Goal: Task Accomplishment & Management: Use online tool/utility

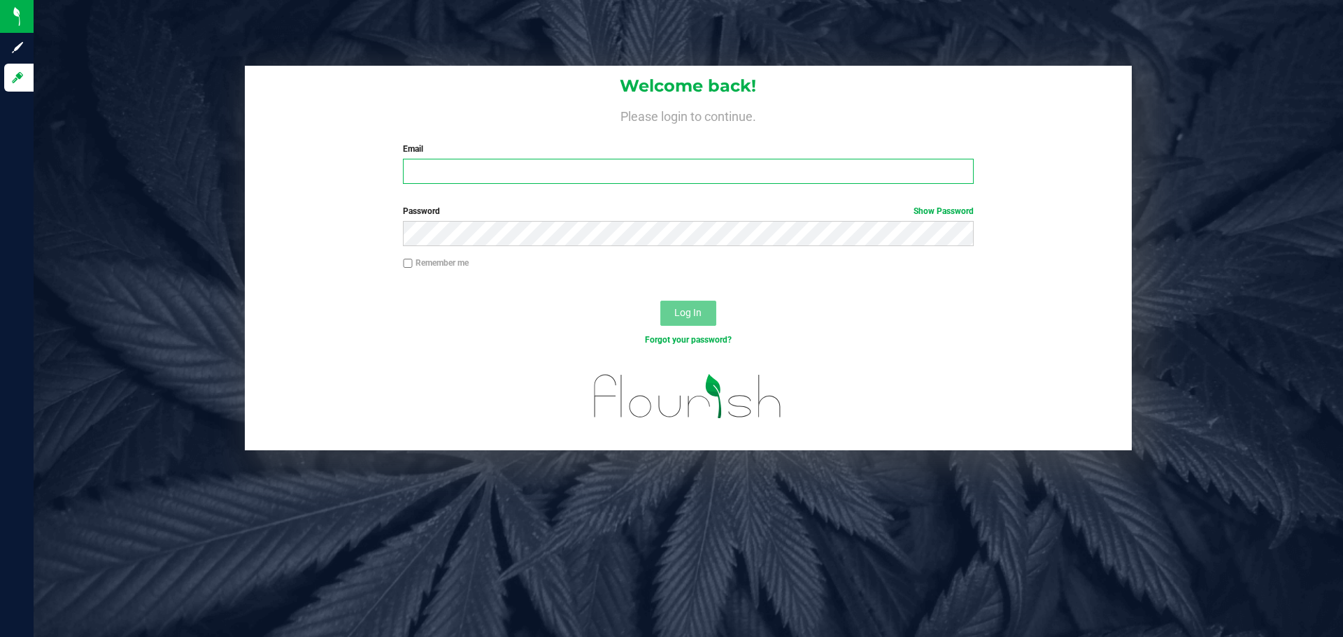
type input "[EMAIL_ADDRESS][DOMAIN_NAME]"
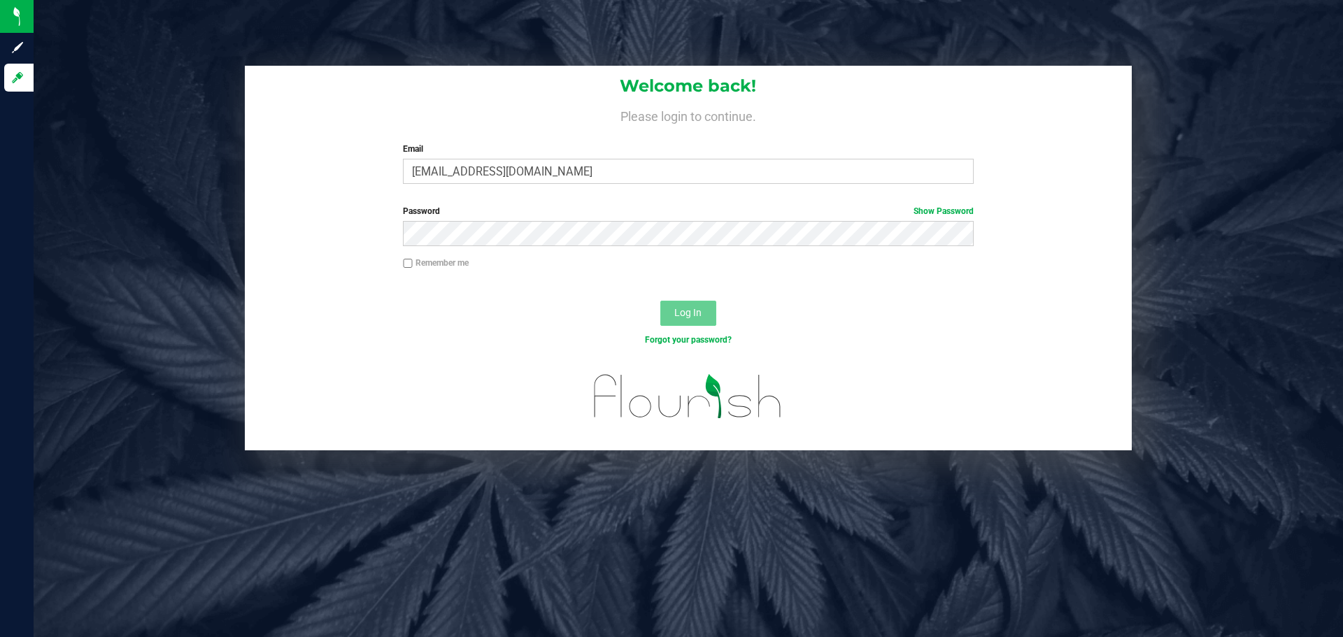
click at [706, 310] on button "Log In" at bounding box center [688, 313] width 56 height 25
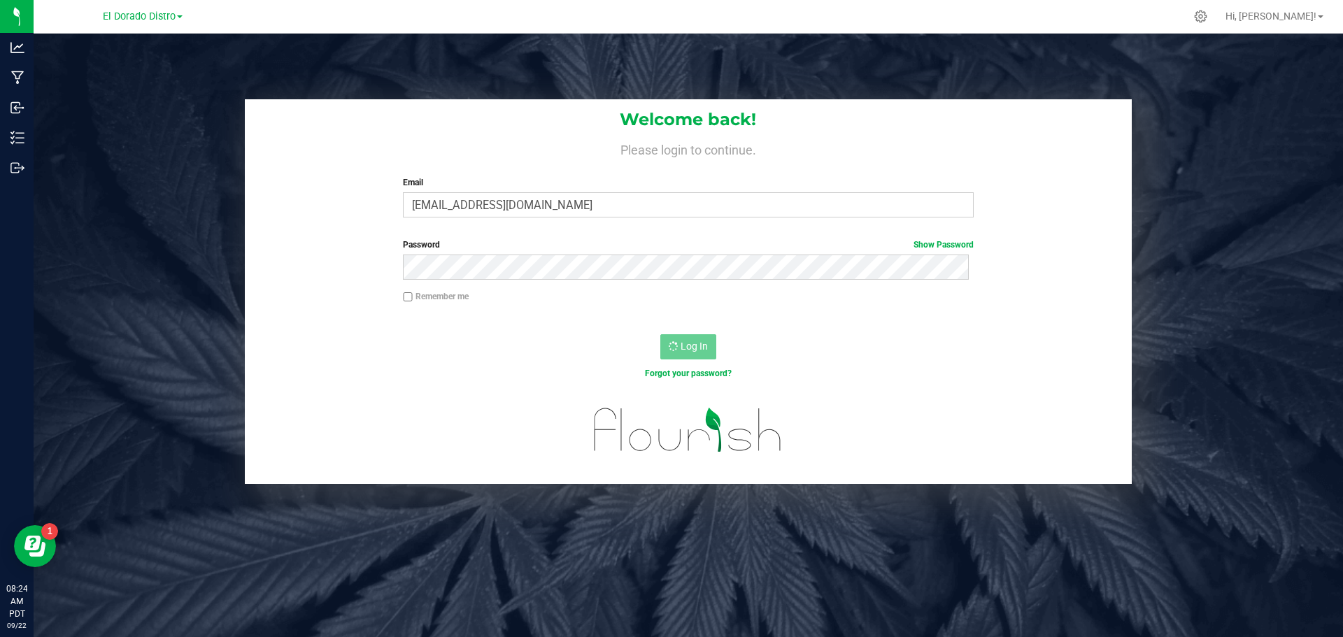
drag, startPoint x: 90, startPoint y: 139, endPoint x: 76, endPoint y: 136, distance: 13.5
click at [78, 138] on div "Welcome back! Please login to continue. Email [EMAIL_ADDRESS][DOMAIN_NAME] Requ…" at bounding box center [688, 291] width 1331 height 385
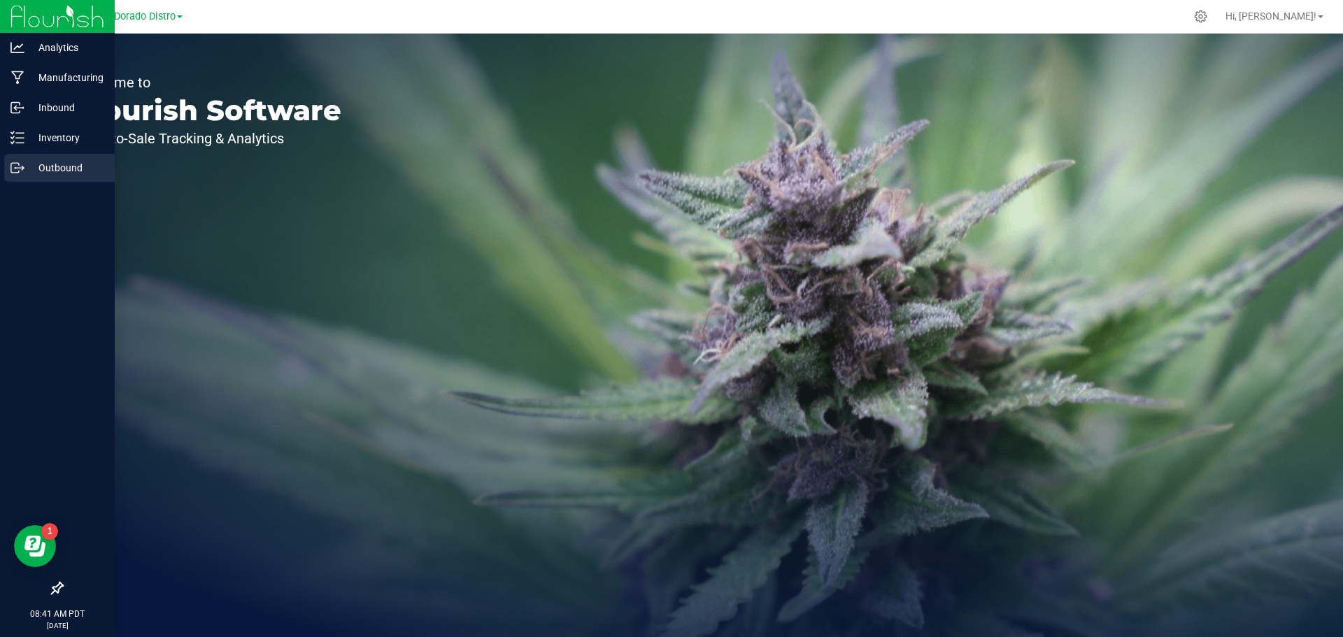
click at [15, 175] on div "Outbound" at bounding box center [59, 168] width 111 height 28
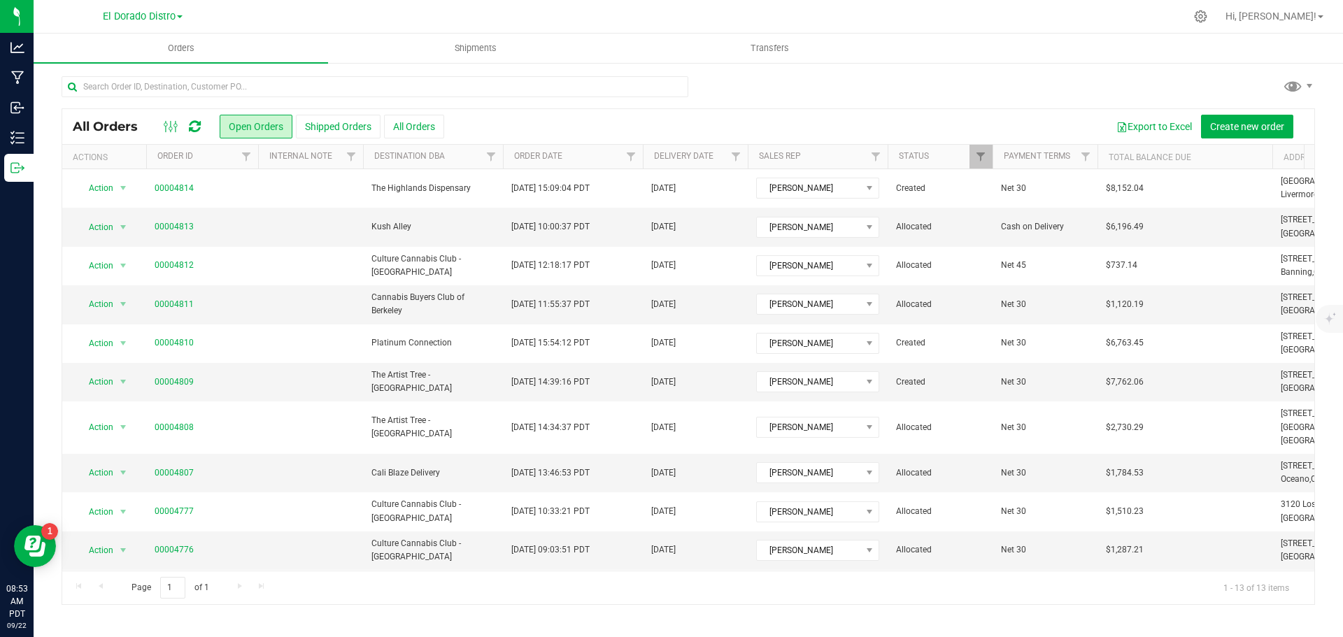
click at [678, 103] on div at bounding box center [375, 92] width 627 height 32
